Goal: Task Accomplishment & Management: Manage account settings

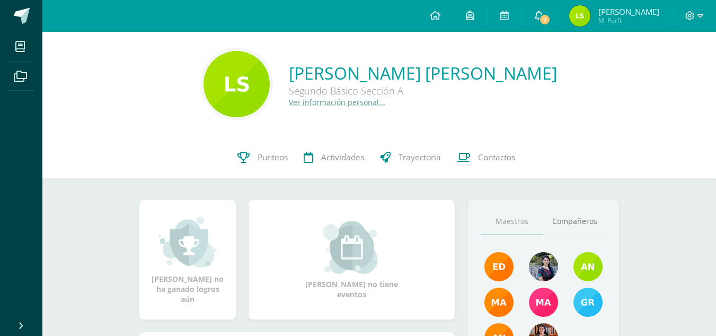
click at [543, 24] on span "7" at bounding box center [545, 20] width 12 height 12
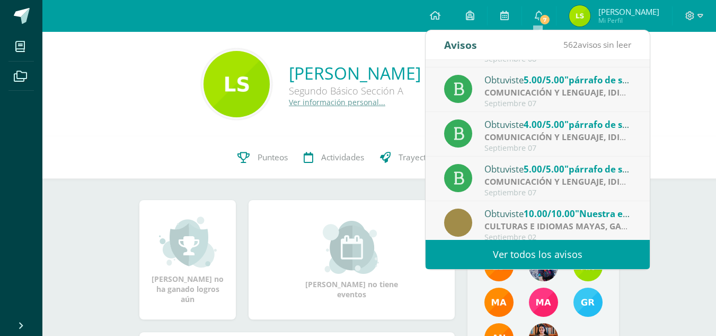
scroll to position [177, 0]
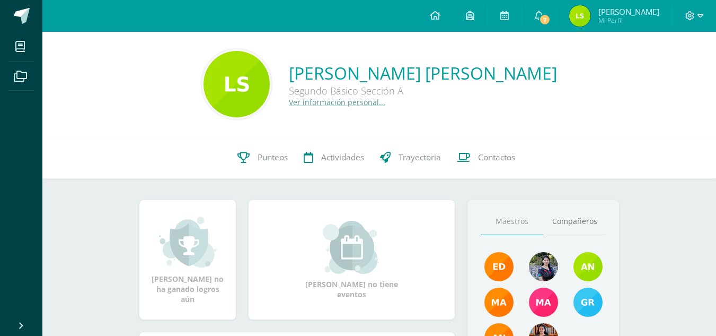
click at [681, 100] on div "[PERSON_NAME] [PERSON_NAME] [PERSON_NAME] Básico Sección A Ver información pers…" at bounding box center [379, 84] width 657 height 71
click at [586, 8] on span "[PERSON_NAME] Mi Perfil" at bounding box center [614, 15] width 94 height 21
click at [593, 22] on span "Lindsay Berenice Mi Perfil" at bounding box center [614, 15] width 94 height 21
